Goal: Task Accomplishment & Management: Manage account settings

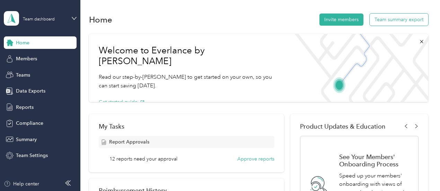
click at [393, 17] on button "Team summary export" at bounding box center [399, 20] width 59 height 12
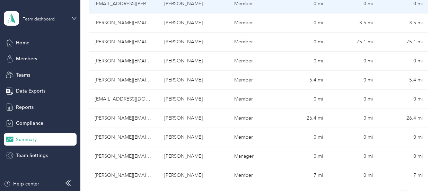
scroll to position [312, 0]
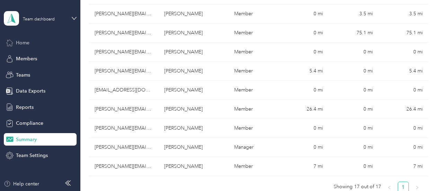
click at [23, 44] on span "Home" at bounding box center [23, 42] width 14 height 7
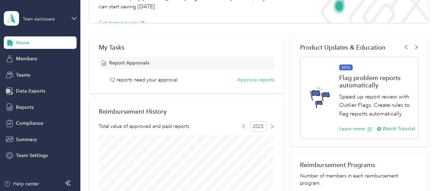
scroll to position [10, 0]
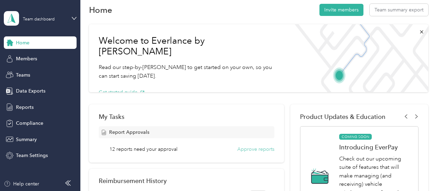
click at [243, 150] on button "Approve reports" at bounding box center [256, 149] width 37 height 7
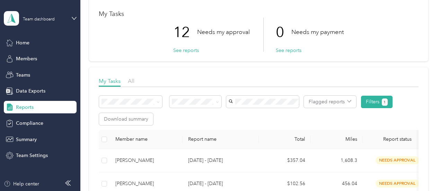
scroll to position [31, 0]
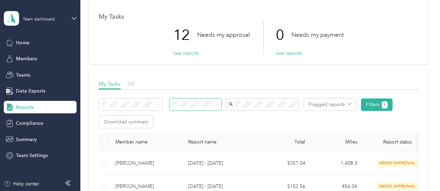
click at [219, 105] on icon at bounding box center [217, 104] width 3 height 3
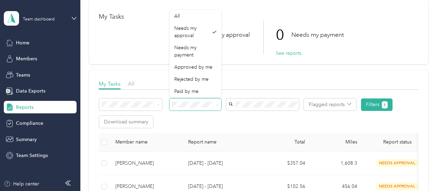
click at [219, 105] on icon at bounding box center [217, 104] width 3 height 3
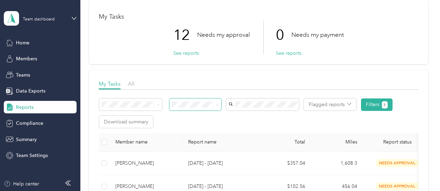
click at [219, 117] on div "Flagged reports Filters 1 Download summary" at bounding box center [259, 112] width 320 height 29
click at [194, 55] on button "See reports" at bounding box center [186, 53] width 26 height 7
click at [24, 44] on span "Home" at bounding box center [23, 42] width 14 height 7
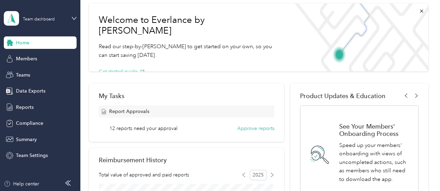
click at [41, 22] on div "Team dashboard" at bounding box center [35, 18] width 62 height 15
click at [52, 72] on div "Personal dashboard" at bounding box center [96, 73] width 175 height 12
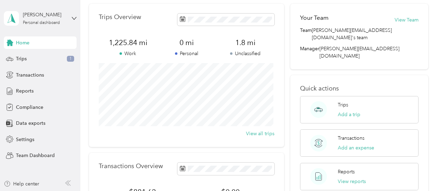
scroll to position [16, 0]
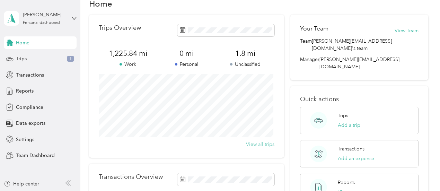
click at [259, 144] on button "View all trips" at bounding box center [260, 144] width 28 height 7
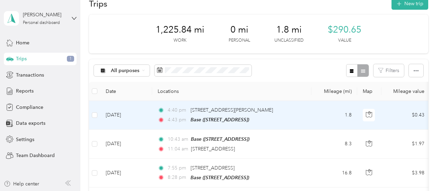
click at [324, 118] on td "1.8" at bounding box center [335, 115] width 46 height 29
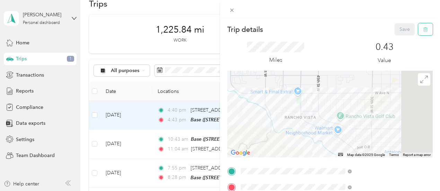
click at [424, 31] on icon "button" at bounding box center [426, 29] width 4 height 5
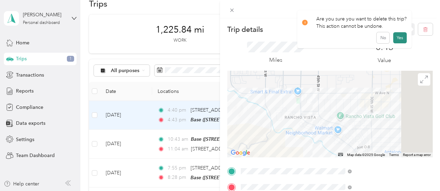
click at [398, 38] on button "Yes" at bounding box center [401, 37] width 14 height 11
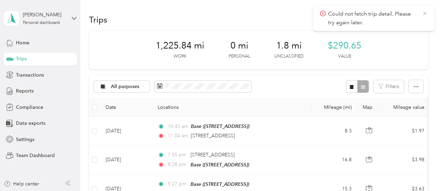
click at [425, 14] on icon at bounding box center [425, 13] width 6 height 6
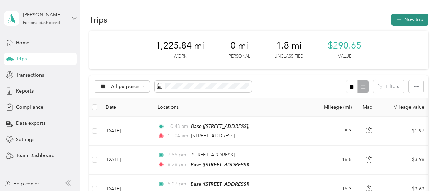
click at [413, 19] on button "New trip" at bounding box center [410, 20] width 37 height 12
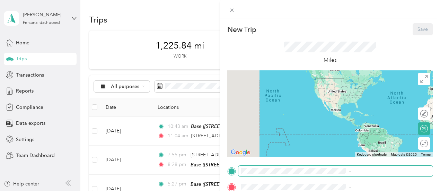
click at [328, 175] on span at bounding box center [336, 171] width 195 height 11
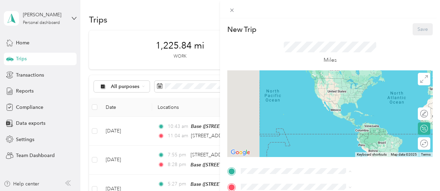
click at [330, 157] on span "[STREET_ADDRESS] , 93551, [GEOGRAPHIC_DATA], [GEOGRAPHIC_DATA], [GEOGRAPHIC_DAT…" at bounding box center [358, 154] width 63 height 28
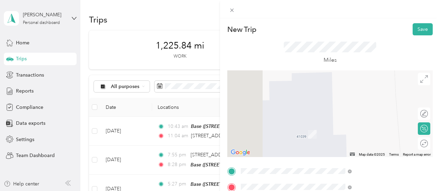
click at [402, 108] on span "[STREET_ADDRESS][PERSON_NAME][US_STATE]" at bounding box center [374, 107] width 95 height 12
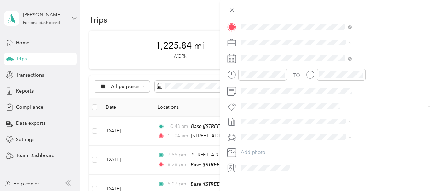
scroll to position [163, 0]
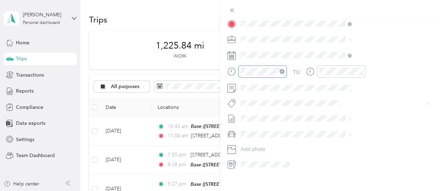
click at [287, 72] on div at bounding box center [263, 72] width 49 height 12
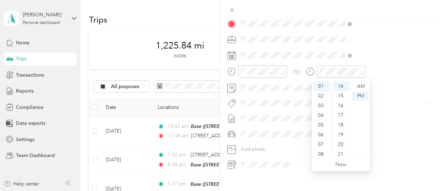
click at [292, 74] on div "New Trip Save This trip cannot be edited because it is either under review, app…" at bounding box center [220, 95] width 440 height 191
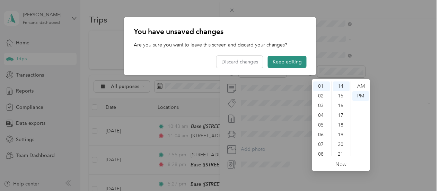
click at [286, 59] on button "Keep editing" at bounding box center [287, 62] width 39 height 12
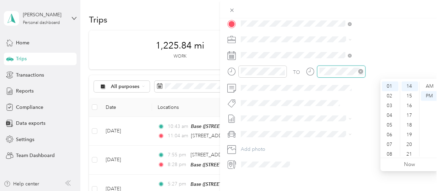
scroll to position [42, 0]
click at [427, 86] on div "AM" at bounding box center [429, 86] width 17 height 10
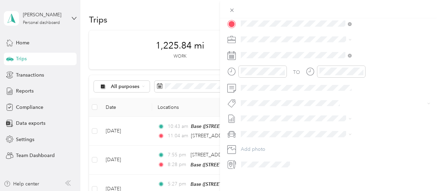
click at [399, 47] on div "TO Add photo" at bounding box center [330, 85] width 206 height 167
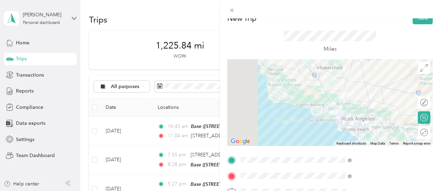
scroll to position [0, 0]
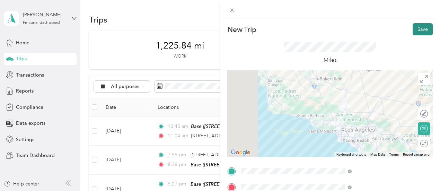
click at [413, 31] on button "Save" at bounding box center [423, 29] width 20 height 12
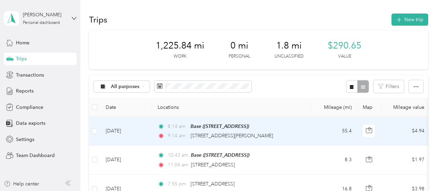
click at [109, 131] on td "[DATE]" at bounding box center [126, 131] width 52 height 29
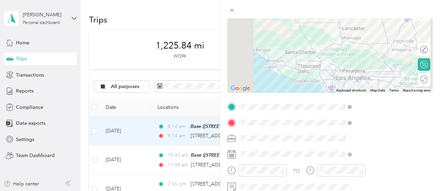
scroll to position [69, 0]
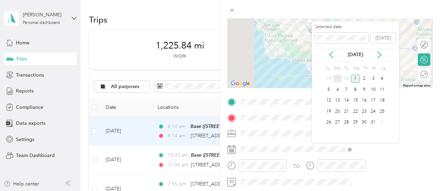
click at [340, 76] on div "29" at bounding box center [337, 79] width 9 height 9
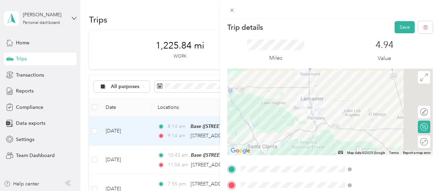
scroll to position [0, 0]
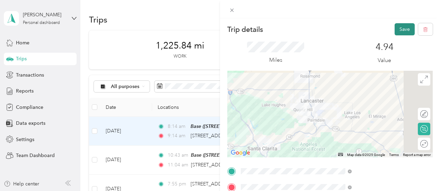
click at [400, 29] on button "Save" at bounding box center [405, 29] width 20 height 12
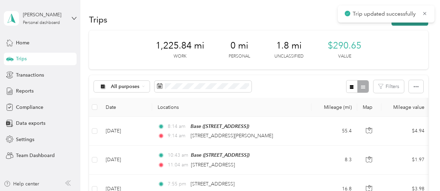
click at [400, 24] on button "New trip" at bounding box center [410, 20] width 37 height 12
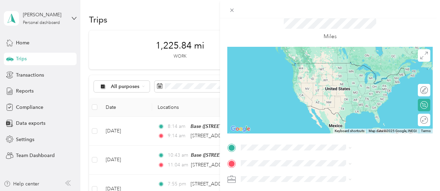
scroll to position [35, 0]
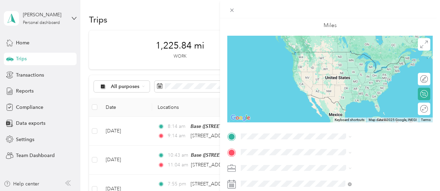
click at [348, 57] on span "[STREET_ADDRESS][PERSON_NAME][US_STATE]" at bounding box center [374, 55] width 95 height 12
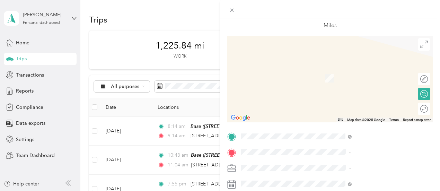
click at [342, 140] on span "[STREET_ADDRESS] , 93551, [GEOGRAPHIC_DATA], [GEOGRAPHIC_DATA], [GEOGRAPHIC_DAT…" at bounding box center [358, 135] width 63 height 28
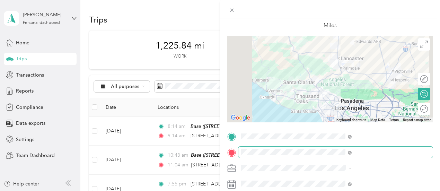
scroll to position [69, 0]
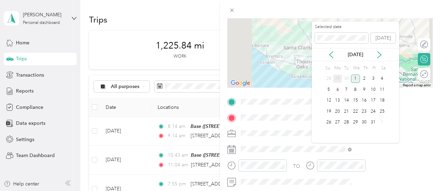
click at [334, 77] on div "29" at bounding box center [337, 79] width 9 height 9
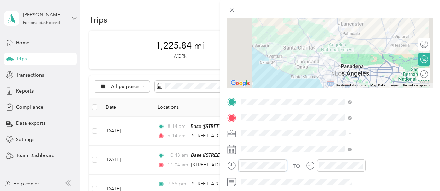
click at [287, 165] on div at bounding box center [257, 165] width 60 height 12
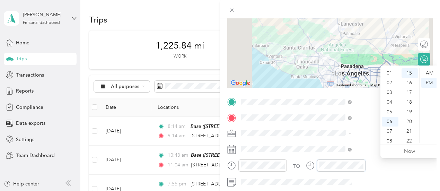
scroll to position [42, 0]
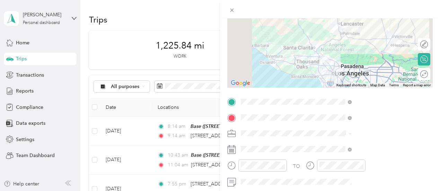
click at [365, 174] on div "TO" at bounding box center [330, 167] width 206 height 17
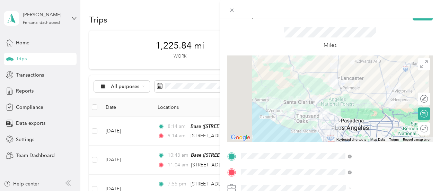
scroll to position [0, 0]
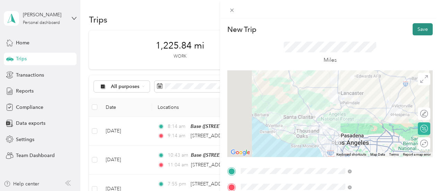
click at [418, 31] on button "Save" at bounding box center [423, 29] width 20 height 12
click at [417, 31] on button "Save" at bounding box center [423, 29] width 20 height 12
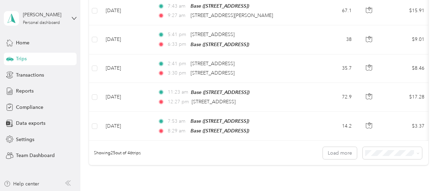
scroll to position [761, 0]
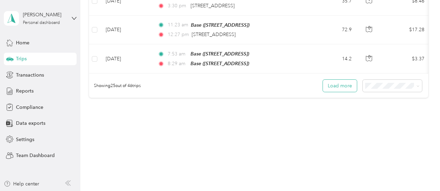
click at [337, 82] on button "Load more" at bounding box center [340, 86] width 34 height 12
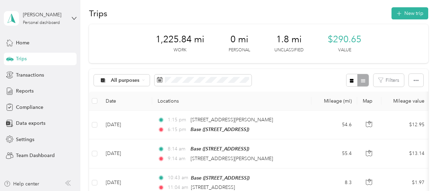
scroll to position [0, 0]
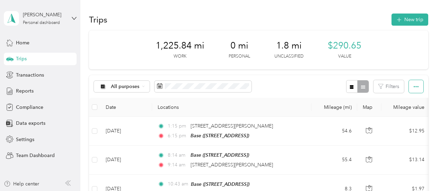
click at [414, 87] on icon "button" at bounding box center [416, 86] width 5 height 5
click at [415, 95] on li "Select all" at bounding box center [407, 99] width 29 height 12
click at [415, 97] on span "Select all" at bounding box center [406, 99] width 19 height 6
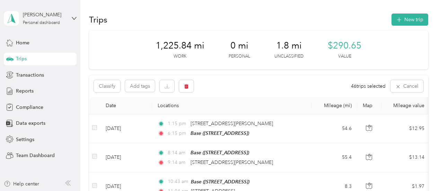
click at [104, 84] on button "Classify" at bounding box center [107, 86] width 26 height 12
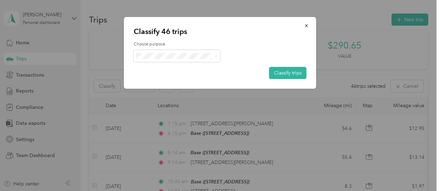
click at [170, 66] on span "Option Care Health" at bounding box center [183, 68] width 64 height 7
click at [284, 70] on button "Classify trips" at bounding box center [287, 73] width 37 height 12
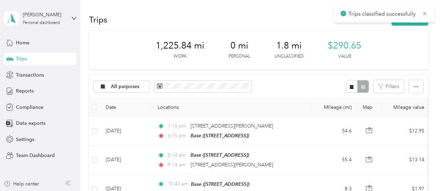
click at [352, 84] on span "button" at bounding box center [352, 87] width 5 height 6
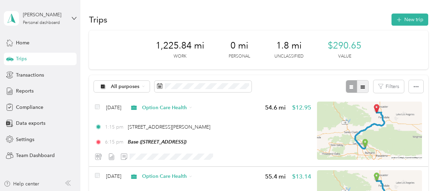
click at [363, 87] on icon "button" at bounding box center [363, 86] width 4 height 3
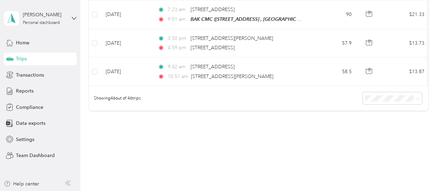
scroll to position [1357, 0]
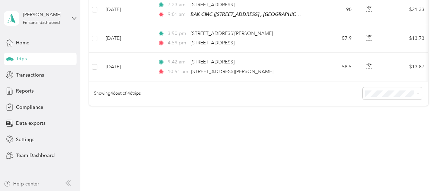
click at [36, 182] on div "Help center" at bounding box center [21, 183] width 35 height 7
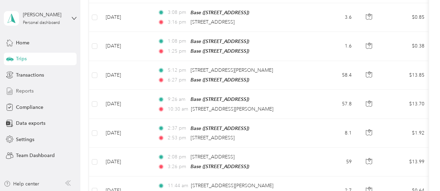
click at [24, 90] on span "Reports" at bounding box center [25, 90] width 18 height 7
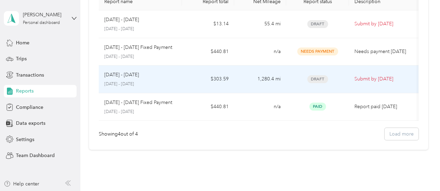
scroll to position [28, 0]
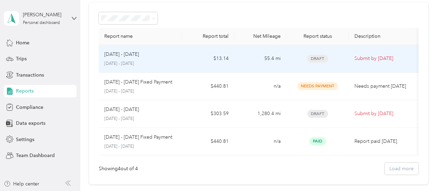
click at [127, 59] on div "[DATE] - [DATE] [DATE] - [DATE]" at bounding box center [140, 59] width 72 height 16
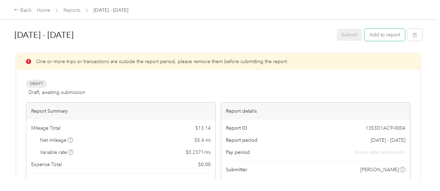
drag, startPoint x: 379, startPoint y: 37, endPoint x: 374, endPoint y: 48, distance: 12.4
click at [374, 48] on div "[DATE] - [DATE] Submit Add to report" at bounding box center [219, 36] width 408 height 24
click at [76, 11] on link "Reports" at bounding box center [71, 10] width 17 height 6
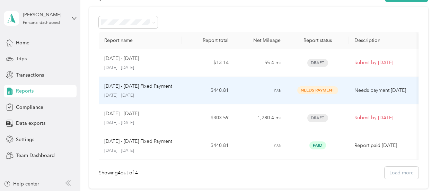
scroll to position [35, 0]
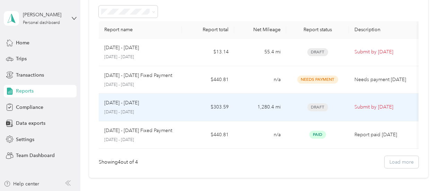
click at [140, 103] on div "[DATE] - [DATE]" at bounding box center [140, 103] width 72 height 8
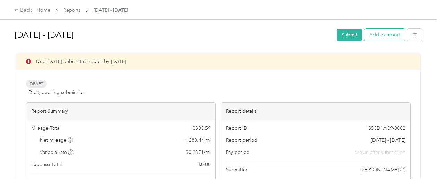
click at [372, 31] on button "Add to report" at bounding box center [385, 35] width 41 height 12
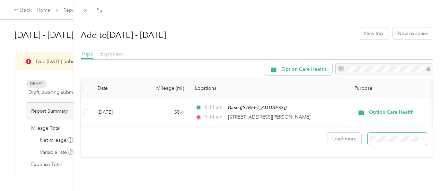
click at [422, 142] on span at bounding box center [423, 139] width 3 height 6
click at [419, 143] on span at bounding box center [422, 138] width 6 height 7
click at [349, 144] on button "Load more" at bounding box center [345, 139] width 34 height 12
click at [92, 92] on th at bounding box center [86, 88] width 11 height 19
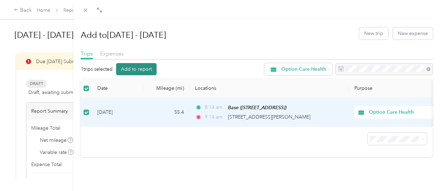
click at [157, 65] on button "Add to report" at bounding box center [136, 69] width 41 height 12
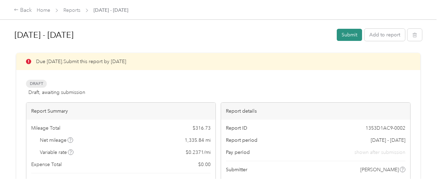
click at [350, 33] on button "Submit" at bounding box center [349, 35] width 25 height 12
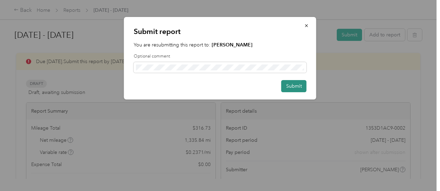
click at [297, 84] on button "Submit" at bounding box center [294, 86] width 25 height 12
click at [297, 84] on button "Submit" at bounding box center [290, 86] width 33 height 12
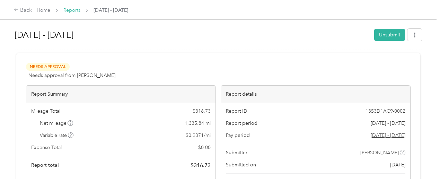
click at [77, 11] on link "Reports" at bounding box center [71, 10] width 17 height 6
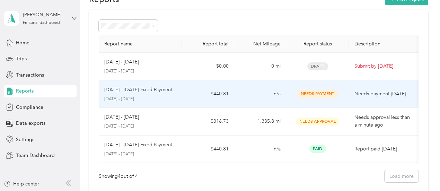
scroll to position [35, 0]
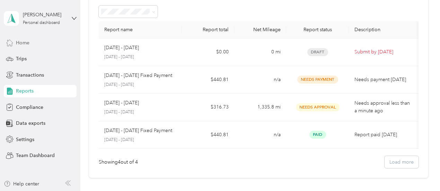
click at [24, 45] on span "Home" at bounding box center [23, 42] width 14 height 7
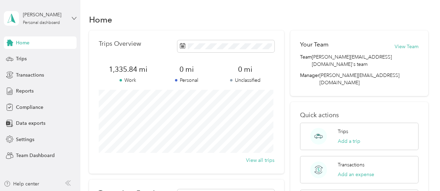
click at [72, 16] on icon at bounding box center [74, 18] width 5 height 5
click at [63, 55] on div "Team dashboard" at bounding box center [96, 56] width 175 height 12
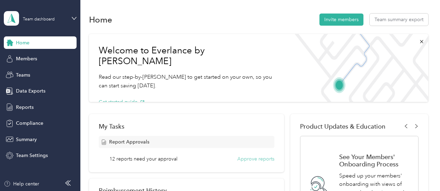
click at [257, 161] on button "Approve reports" at bounding box center [256, 158] width 37 height 7
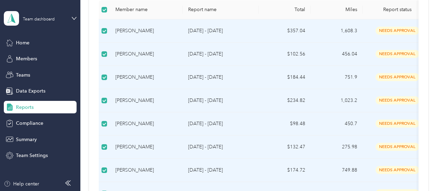
scroll to position [104, 0]
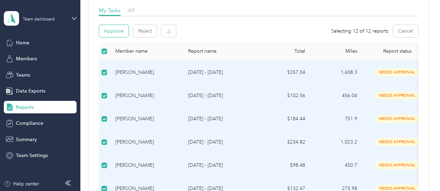
click at [113, 33] on button "Approve" at bounding box center [113, 31] width 29 height 12
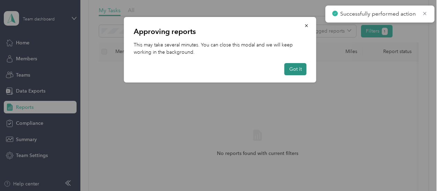
click at [304, 67] on button "Got it" at bounding box center [296, 69] width 22 height 12
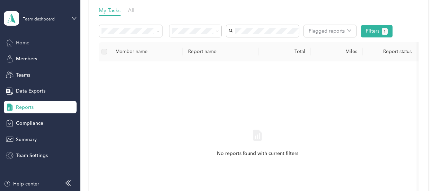
click at [22, 47] on div "Home" at bounding box center [40, 42] width 73 height 12
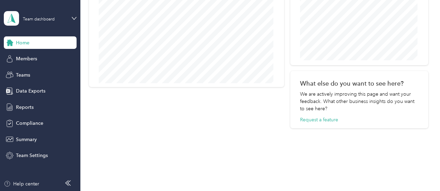
scroll to position [391, 0]
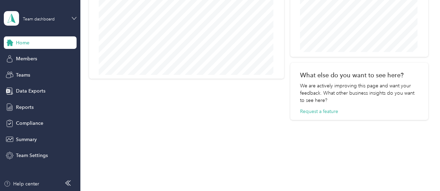
click at [75, 17] on icon at bounding box center [74, 18] width 5 height 5
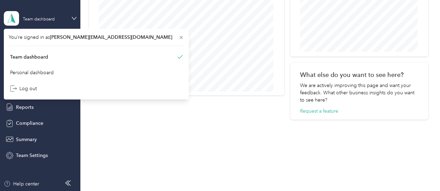
scroll to position [374, 0]
